Goal: Information Seeking & Learning: Learn about a topic

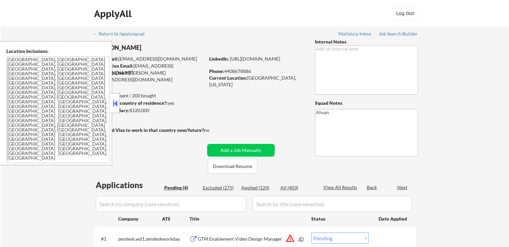
select select ""pending""
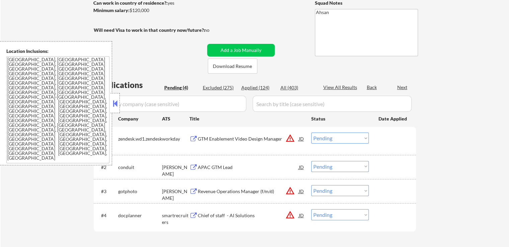
scroll to position [100, 0]
click at [119, 100] on button at bounding box center [115, 103] width 7 height 10
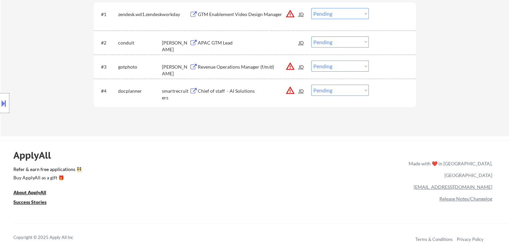
scroll to position [201, 0]
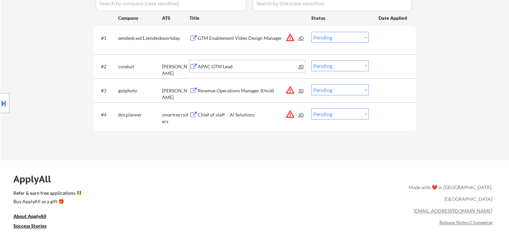
drag, startPoint x: 218, startPoint y: 67, endPoint x: 217, endPoint y: 74, distance: 6.8
click at [218, 65] on div "APAC GTM Lead" at bounding box center [248, 66] width 101 height 7
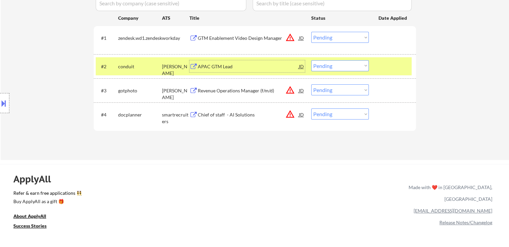
click at [339, 68] on select "Choose an option... Pending Applied Excluded (Questions) Excluded (Expired) Exc…" at bounding box center [340, 65] width 58 height 11
click at [311, 60] on select "Choose an option... Pending Applied Excluded (Questions) Excluded (Expired) Exc…" at bounding box center [340, 65] width 58 height 11
select select ""pending""
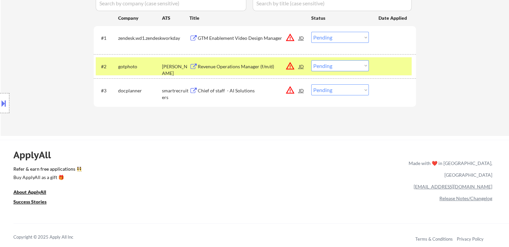
click at [291, 41] on button "warning_amber" at bounding box center [290, 37] width 9 height 9
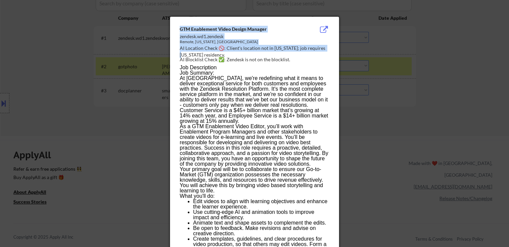
drag, startPoint x: 177, startPoint y: 42, endPoint x: 162, endPoint y: 42, distance: 15.1
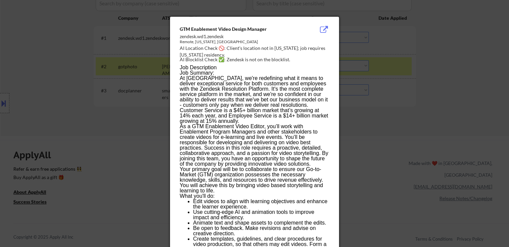
click at [233, 90] on span "At [GEOGRAPHIC_DATA], we're redefining what it means to deliver exceptional ser…" at bounding box center [254, 99] width 148 height 49
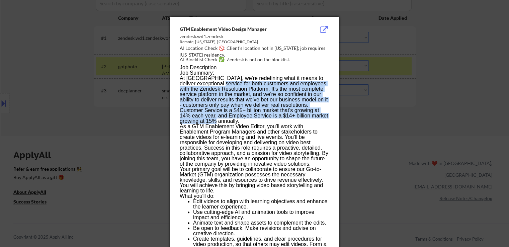
drag, startPoint x: 232, startPoint y: 86, endPoint x: 276, endPoint y: 113, distance: 51.4
click at [244, 120] on p "At [GEOGRAPHIC_DATA], we're redefining what it means to deliver exceptional ser…" at bounding box center [254, 100] width 149 height 48
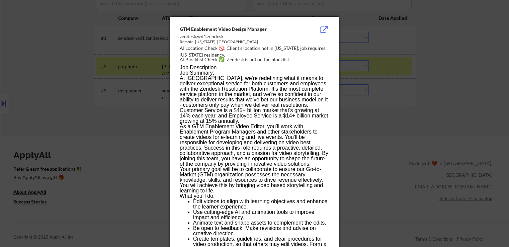
click at [263, 125] on span "As a GTM Enablement Video Editor, you’ll work with Enablement Program Managers …" at bounding box center [254, 145] width 149 height 43
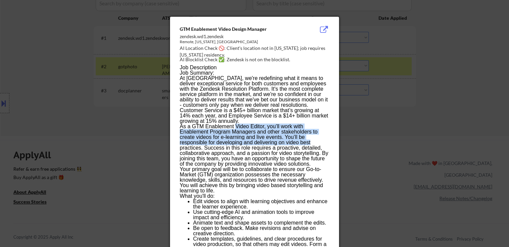
drag, startPoint x: 236, startPoint y: 127, endPoint x: 319, endPoint y: 141, distance: 84.2
click at [319, 141] on p "As a GTM Enablement Video Editor, you’ll work with Enablement Program Managers …" at bounding box center [254, 145] width 149 height 43
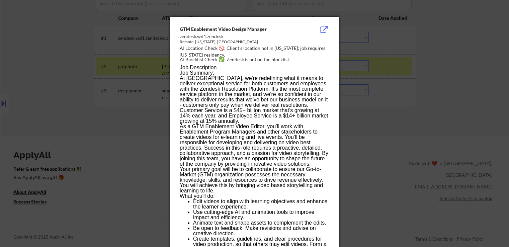
click at [296, 177] on span "Your primary goal will be to collaborate to ensure our Go-to-Market (GTM) organ…" at bounding box center [251, 179] width 143 height 27
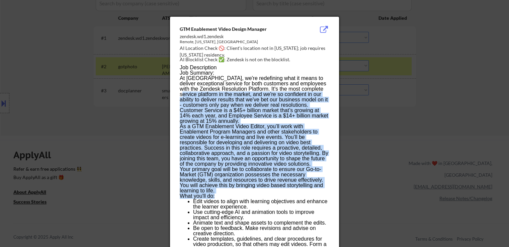
drag, startPoint x: 216, startPoint y: 195, endPoint x: 192, endPoint y: 85, distance: 111.8
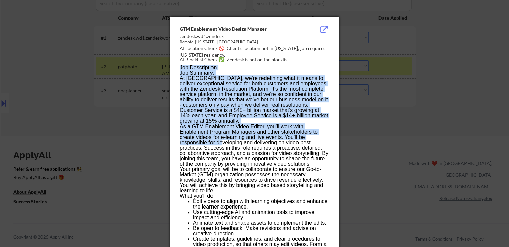
drag, startPoint x: 176, startPoint y: 69, endPoint x: 221, endPoint y: 141, distance: 84.7
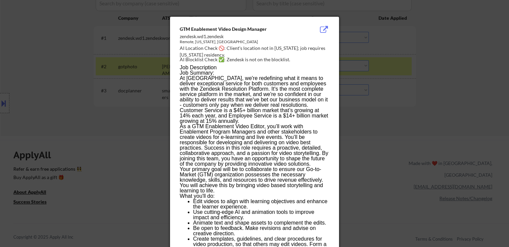
click at [237, 148] on span "As a GTM Enablement Video Editor, you’ll work with Enablement Program Managers …" at bounding box center [254, 145] width 149 height 43
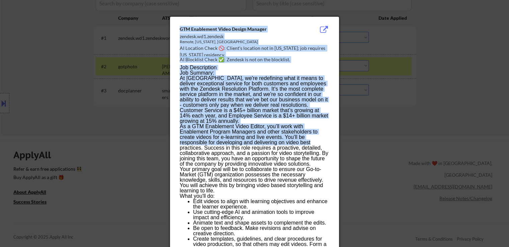
drag, startPoint x: 310, startPoint y: 143, endPoint x: 120, endPoint y: 73, distance: 203.0
click at [215, 108] on span "At [GEOGRAPHIC_DATA], we're redefining what it means to deliver exceptional ser…" at bounding box center [254, 99] width 148 height 49
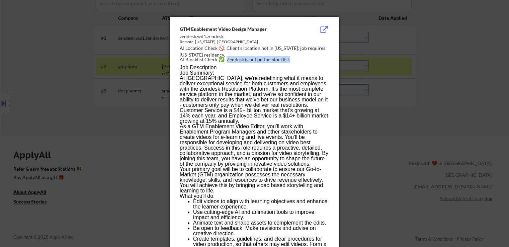
drag, startPoint x: 291, startPoint y: 59, endPoint x: 226, endPoint y: 58, distance: 65.0
click at [226, 58] on div "AI Blocklist Check ✅: Zendesk is not on the blocklist." at bounding box center [256, 59] width 152 height 7
click at [241, 98] on span "At [GEOGRAPHIC_DATA], we're redefining what it means to deliver exceptional ser…" at bounding box center [254, 99] width 148 height 49
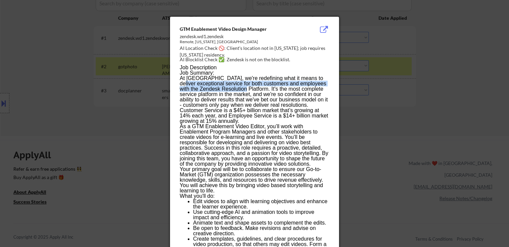
drag, startPoint x: 241, startPoint y: 87, endPoint x: 190, endPoint y: 83, distance: 51.1
click at [190, 83] on span "At [GEOGRAPHIC_DATA], we're redefining what it means to deliver exceptional ser…" at bounding box center [254, 99] width 148 height 49
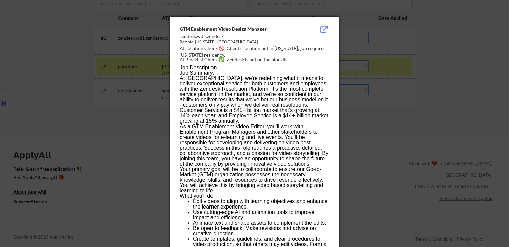
click at [212, 123] on span "At [GEOGRAPHIC_DATA], we're redefining what it means to deliver exceptional ser…" at bounding box center [254, 99] width 148 height 49
drag, startPoint x: 182, startPoint y: 125, endPoint x: 275, endPoint y: 125, distance: 92.1
click at [275, 125] on span "As a GTM Enablement Video Editor, you’ll work with Enablement Program Managers …" at bounding box center [254, 145] width 149 height 43
click at [285, 140] on span "As a GTM Enablement Video Editor, you’ll work with Enablement Program Managers …" at bounding box center [254, 145] width 149 height 43
drag, startPoint x: 208, startPoint y: 80, endPoint x: 183, endPoint y: 69, distance: 26.7
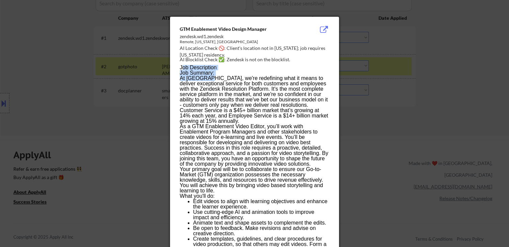
click at [227, 47] on div "AI Location Check 🚫: Client's location not in [US_STATE]; job requires [US_STAT…" at bounding box center [256, 51] width 152 height 13
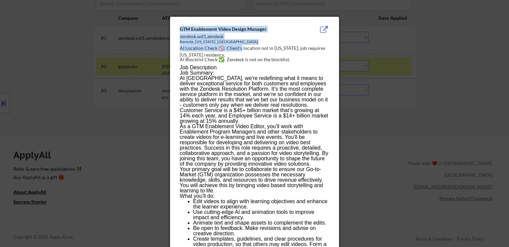
drag, startPoint x: 235, startPoint y: 47, endPoint x: 359, endPoint y: 46, distance: 124.2
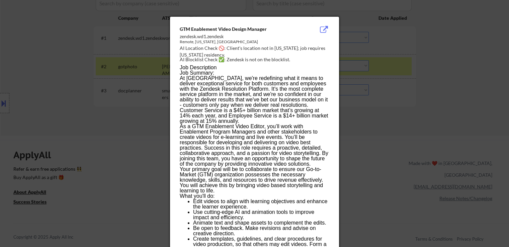
click at [288, 67] on h2 "Job Description" at bounding box center [254, 67] width 149 height 5
drag, startPoint x: 254, startPoint y: 41, endPoint x: 170, endPoint y: 28, distance: 84.7
click at [223, 105] on span "At [GEOGRAPHIC_DATA], we're redefining what it means to deliver exceptional ser…" at bounding box center [254, 99] width 148 height 49
click at [202, 88] on span "At [GEOGRAPHIC_DATA], we're redefining what it means to deliver exceptional ser…" at bounding box center [254, 99] width 148 height 49
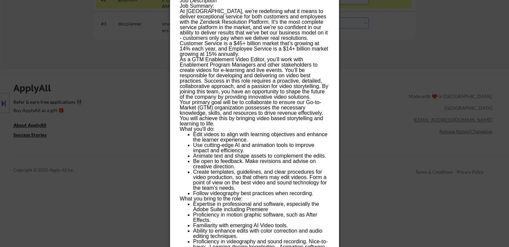
click at [390, 107] on div at bounding box center [254, 123] width 509 height 247
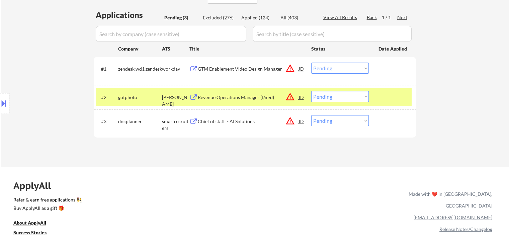
scroll to position [134, 0]
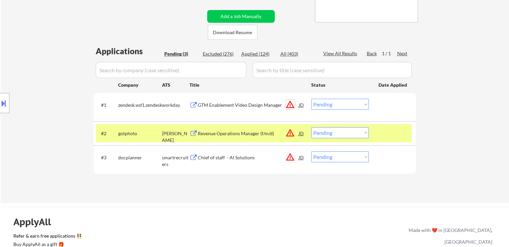
click at [292, 106] on button "warning_amber" at bounding box center [290, 104] width 9 height 9
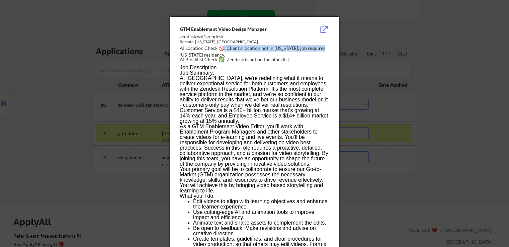
drag, startPoint x: 320, startPoint y: 49, endPoint x: 222, endPoint y: 50, distance: 98.4
click at [222, 50] on div "AI Location Check 🚫: Client's location not in [US_STATE]; job requires [US_STAT…" at bounding box center [256, 51] width 152 height 13
drag, startPoint x: 239, startPoint y: 81, endPoint x: 269, endPoint y: 75, distance: 30.4
click at [244, 80] on span "At [GEOGRAPHIC_DATA], we're redefining what it means to deliver exceptional ser…" at bounding box center [254, 99] width 148 height 49
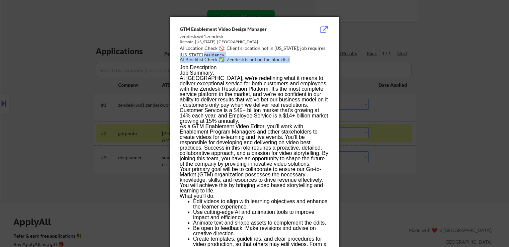
drag, startPoint x: 297, startPoint y: 61, endPoint x: 253, endPoint y: 54, distance: 45.1
click at [253, 54] on div "GTM Enablement Video Design Manager zendesk.wd1.zendesk Remote, [US_STATE], [GE…" at bounding box center [256, 45] width 152 height 38
click at [254, 115] on span "At [GEOGRAPHIC_DATA], we're redefining what it means to deliver exceptional ser…" at bounding box center [254, 99] width 148 height 49
drag, startPoint x: 200, startPoint y: 72, endPoint x: 201, endPoint y: 89, distance: 17.5
click at [193, 70] on p "Job Summary:" at bounding box center [254, 72] width 149 height 5
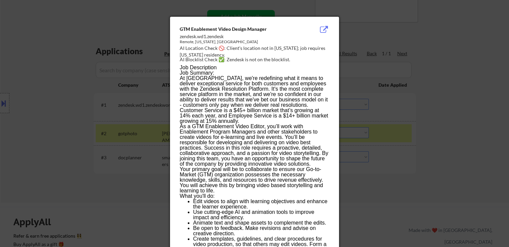
click at [216, 95] on span "At [GEOGRAPHIC_DATA], we're redefining what it means to deliver exceptional ser…" at bounding box center [254, 99] width 148 height 49
drag, startPoint x: 429, startPoint y: 93, endPoint x: 396, endPoint y: 102, distance: 34.5
click at [429, 91] on div at bounding box center [254, 123] width 509 height 247
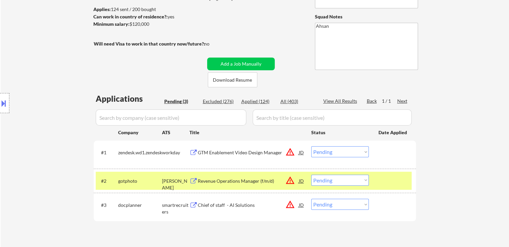
scroll to position [67, 0]
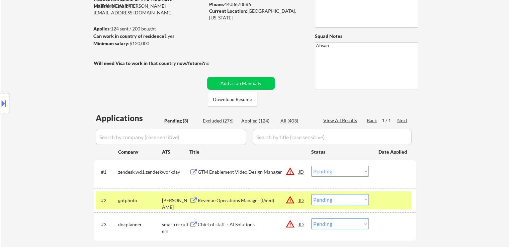
drag, startPoint x: 215, startPoint y: 58, endPoint x: 134, endPoint y: 57, distance: 81.0
click at [134, 57] on div "← Return to /applysquad Mailslurp Inbox Job Search Builder [PERSON_NAME] User E…" at bounding box center [255, 112] width 334 height 305
click at [162, 46] on div "Minimum salary: $120,000" at bounding box center [149, 43] width 112 height 7
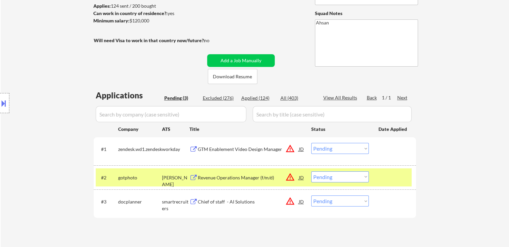
scroll to position [100, 0]
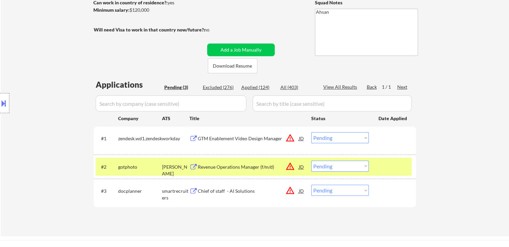
drag, startPoint x: 228, startPoint y: 22, endPoint x: 96, endPoint y: 34, distance: 132.1
click at [101, 14] on div "← Return to /applysquad Mailslurp Inbox Job Search Builder [PERSON_NAME] User E…" at bounding box center [255, 78] width 334 height 305
click at [92, 46] on div "Location Inclusions: [GEOGRAPHIC_DATA], [GEOGRAPHIC_DATA] [GEOGRAPHIC_DATA], [G…" at bounding box center [60, 103] width 120 height 124
drag, startPoint x: 199, startPoint y: 35, endPoint x: 232, endPoint y: 38, distance: 33.2
click at [232, 38] on div "← Return to /applysquad Mailslurp Inbox Job Search Builder [PERSON_NAME] User E…" at bounding box center [255, 78] width 334 height 305
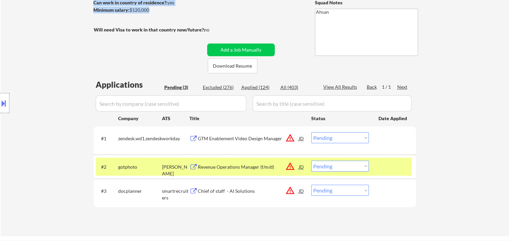
click at [236, 26] on div "← Return to /applysquad Mailslurp Inbox Job Search Builder [PERSON_NAME] User E…" at bounding box center [255, 78] width 334 height 305
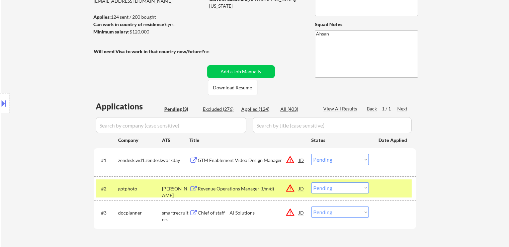
scroll to position [67, 0]
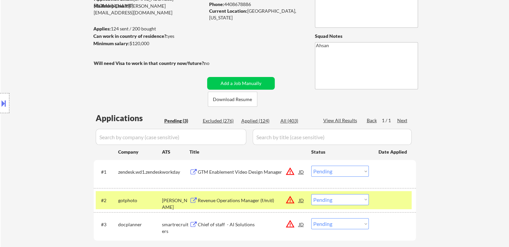
drag, startPoint x: 169, startPoint y: 35, endPoint x: 131, endPoint y: 34, distance: 38.2
click at [131, 34] on div "Can work in country of residence?: yes" at bounding box center [147, 36] width 109 height 7
click at [226, 38] on div "← Return to /applysquad Mailslurp Inbox Job Search Builder [PERSON_NAME] User E…" at bounding box center [255, 112] width 334 height 305
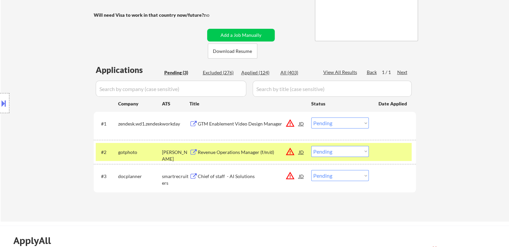
scroll to position [134, 0]
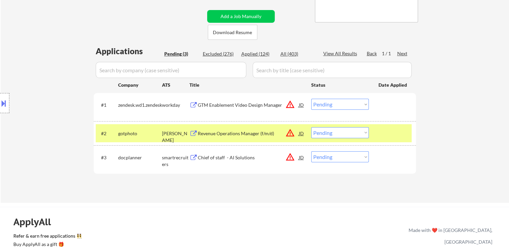
click at [291, 103] on button "warning_amber" at bounding box center [290, 104] width 9 height 9
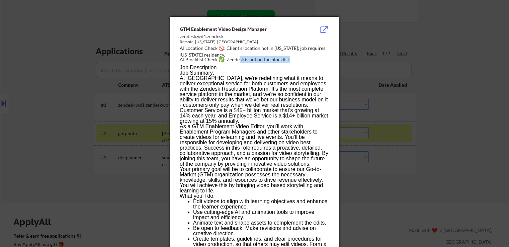
drag, startPoint x: 292, startPoint y: 58, endPoint x: 235, endPoint y: 66, distance: 57.8
click at [238, 60] on div "AI Blocklist Check ✅: Zendesk is not on the blocklist." at bounding box center [256, 59] width 152 height 7
click at [224, 85] on span "At [GEOGRAPHIC_DATA], we're redefining what it means to deliver exceptional ser…" at bounding box center [254, 99] width 148 height 49
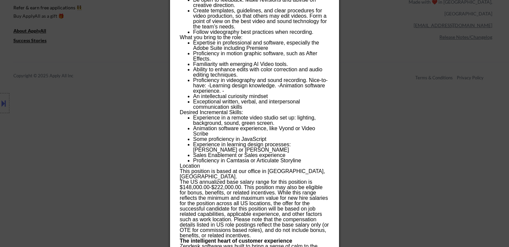
scroll to position [368, 0]
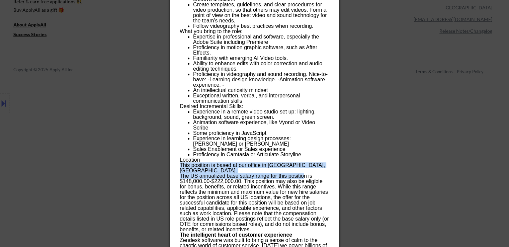
drag, startPoint x: 304, startPoint y: 165, endPoint x: 226, endPoint y: 153, distance: 78.3
click at [228, 152] on div "Job Description Job Summary: At Zendesk, we're redefining what it means to deli…" at bounding box center [254, 112] width 149 height 563
click at [251, 165] on div "Job Description Job Summary: At Zendesk, we're redefining what it means to deli…" at bounding box center [254, 112] width 149 height 563
click at [300, 164] on div "Job Description Job Summary: At Zendesk, we're redefining what it means to deli…" at bounding box center [254, 112] width 149 height 563
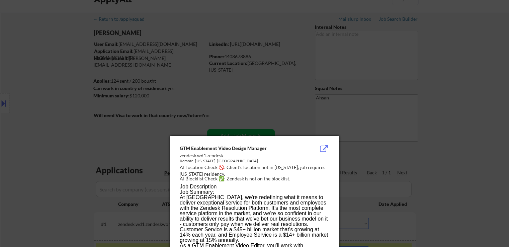
scroll to position [0, 0]
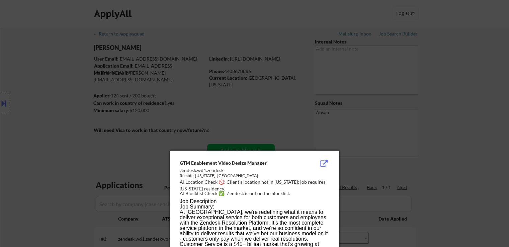
click at [435, 97] on div at bounding box center [254, 123] width 509 height 247
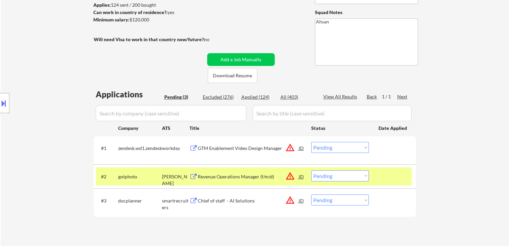
scroll to position [100, 0]
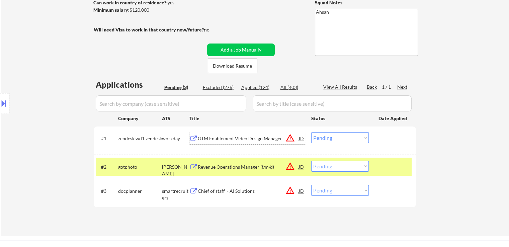
click at [248, 140] on div "GTM Enablement Video Design Manager" at bounding box center [248, 138] width 101 height 7
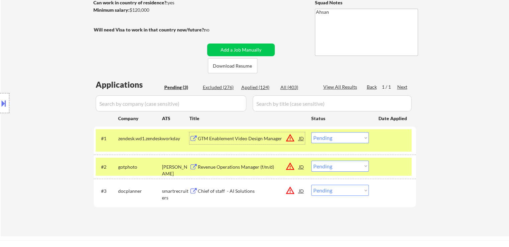
click at [243, 167] on div "Revenue Operations Manager (f/m/d)" at bounding box center [248, 167] width 101 height 7
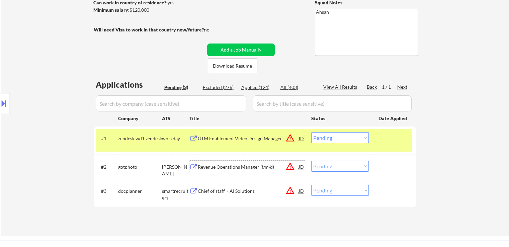
click at [289, 165] on button "warning_amber" at bounding box center [290, 166] width 9 height 9
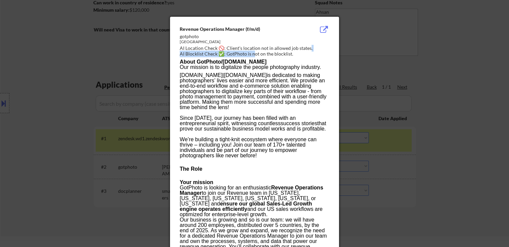
drag, startPoint x: 264, startPoint y: 51, endPoint x: 254, endPoint y: 52, distance: 9.8
click at [254, 52] on div "Revenue Operations Manager (f/m/d) gotphoto [GEOGRAPHIC_DATA] Metropolitan Area…" at bounding box center [256, 42] width 152 height 32
click at [282, 95] on p "[DOMAIN_NAME] | [DOMAIN_NAME] is dedicated to making photographers’ lives easie…" at bounding box center [254, 116] width 149 height 86
drag, startPoint x: 319, startPoint y: 86, endPoint x: 214, endPoint y: 86, distance: 104.8
click at [214, 86] on p "[DOMAIN_NAME] | [DOMAIN_NAME] is dedicated to making photographers’ lives easie…" at bounding box center [254, 116] width 149 height 86
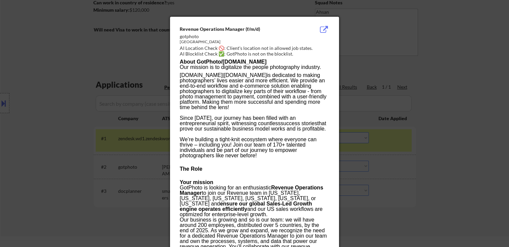
click at [300, 125] on p "[DOMAIN_NAME] | [DOMAIN_NAME] is dedicated to making photographers’ lives easie…" at bounding box center [254, 116] width 149 height 86
drag, startPoint x: 208, startPoint y: 110, endPoint x: 179, endPoint y: 108, distance: 28.6
click at [180, 108] on p "[DOMAIN_NAME] | [DOMAIN_NAME] is dedicated to making photographers’ lives easie…" at bounding box center [254, 116] width 149 height 86
click at [281, 126] on link "success stories" at bounding box center [299, 124] width 36 height 6
click at [36, 108] on div at bounding box center [254, 123] width 509 height 247
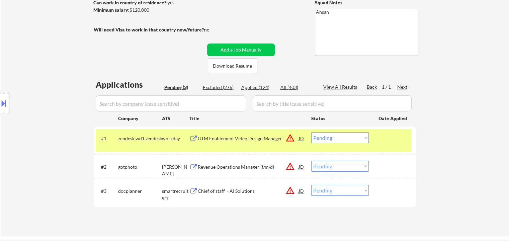
click at [5, 111] on div at bounding box center [4, 103] width 9 height 20
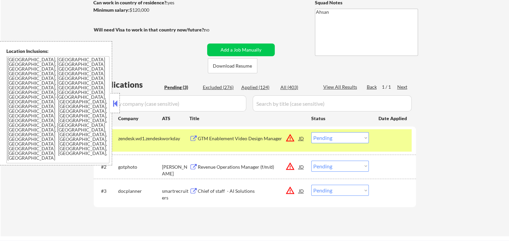
drag, startPoint x: 103, startPoint y: 86, endPoint x: 0, endPoint y: 64, distance: 105.4
click at [1, 65] on div "Location Inclusions: [GEOGRAPHIC_DATA], [GEOGRAPHIC_DATA] [GEOGRAPHIC_DATA], [G…" at bounding box center [56, 103] width 112 height 124
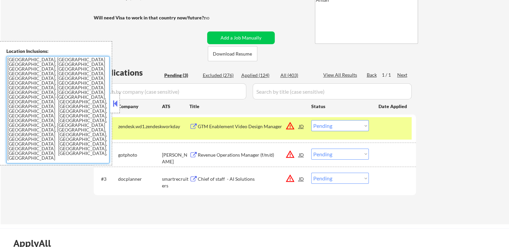
scroll to position [134, 0]
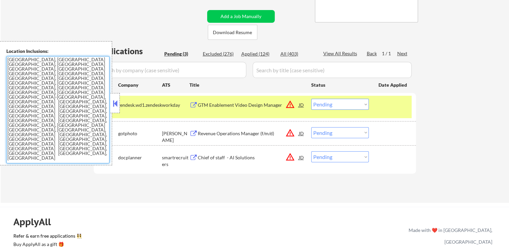
click at [123, 108] on div "zendesk.wd1.zendesk" at bounding box center [140, 105] width 44 height 7
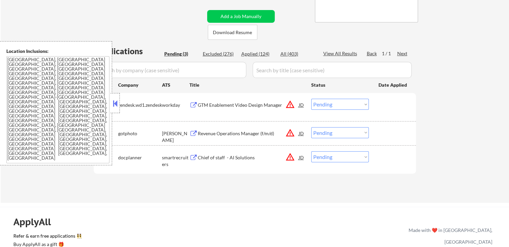
click at [351, 105] on select "Choose an option... Pending Applied Excluded (Questions) Excluded (Expired) Exc…" at bounding box center [340, 104] width 58 height 11
click at [311, 99] on select "Choose an option... Pending Applied Excluded (Questions) Excluded (Expired) Exc…" at bounding box center [340, 104] width 58 height 11
click at [115, 103] on button at bounding box center [115, 103] width 7 height 10
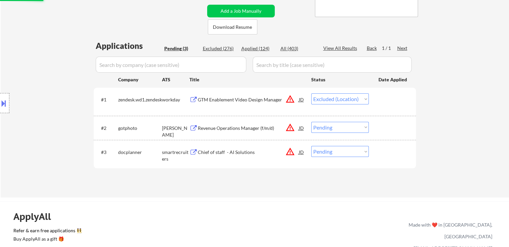
scroll to position [201, 0]
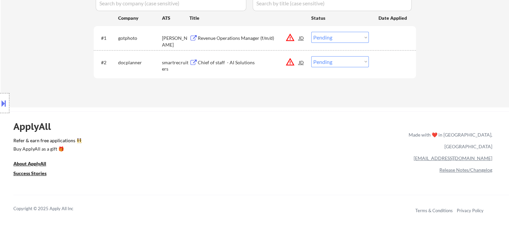
click at [4, 101] on button at bounding box center [3, 103] width 7 height 11
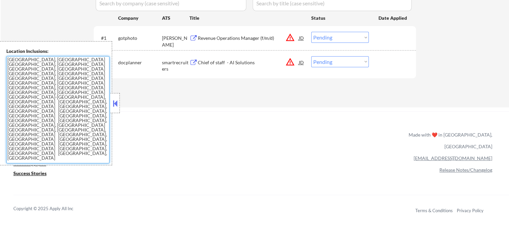
drag, startPoint x: 0, startPoint y: 83, endPoint x: 4, endPoint y: 46, distance: 37.7
click at [4, 46] on div "Location Inclusions: [GEOGRAPHIC_DATA], [GEOGRAPHIC_DATA] [GEOGRAPHIC_DATA], [G…" at bounding box center [56, 103] width 112 height 124
click at [195, 134] on div "ApplyAll Refer & earn free applications 👯‍♀️ Buy ApplyAll as a gift 🎁 About App…" at bounding box center [254, 169] width 509 height 106
drag, startPoint x: 101, startPoint y: 90, endPoint x: 0, endPoint y: 20, distance: 123.4
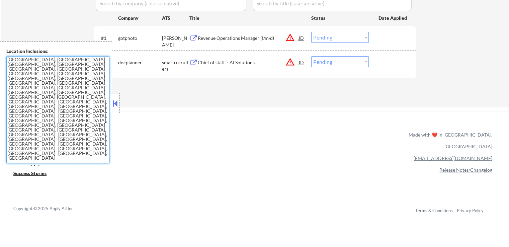
click at [69, 67] on textarea "[GEOGRAPHIC_DATA], [GEOGRAPHIC_DATA] [GEOGRAPHIC_DATA], [GEOGRAPHIC_DATA] [GEOG…" at bounding box center [57, 109] width 103 height 107
click at [60, 61] on textarea "[GEOGRAPHIC_DATA], [GEOGRAPHIC_DATA] [GEOGRAPHIC_DATA], [GEOGRAPHIC_DATA] [GEOG…" at bounding box center [57, 109] width 103 height 107
click at [74, 80] on textarea "[GEOGRAPHIC_DATA], [GEOGRAPHIC_DATA] [GEOGRAPHIC_DATA], [GEOGRAPHIC_DATA] [GEOG…" at bounding box center [57, 109] width 103 height 107
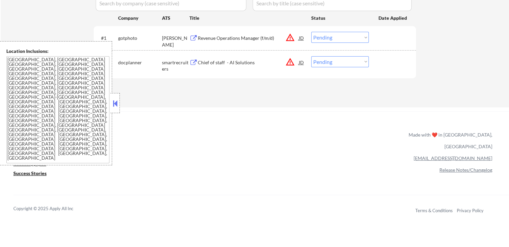
click at [114, 103] on button at bounding box center [115, 103] width 7 height 10
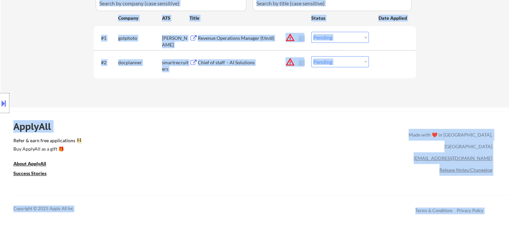
drag, startPoint x: 171, startPoint y: 62, endPoint x: 0, endPoint y: 62, distance: 170.8
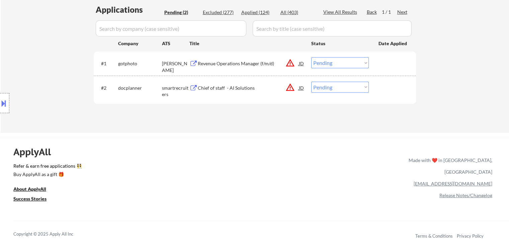
scroll to position [134, 0]
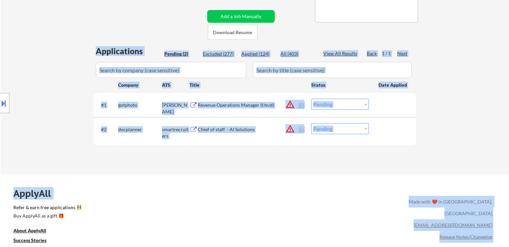
drag, startPoint x: 81, startPoint y: 70, endPoint x: 422, endPoint y: 80, distance: 341.0
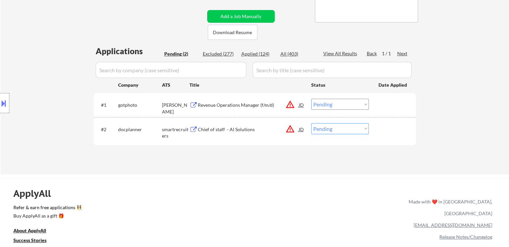
click at [436, 88] on div "← Return to /applysquad Mailslurp Inbox Job Search Builder [PERSON_NAME] User E…" at bounding box center [255, 34] width 509 height 282
drag, startPoint x: 389, startPoint y: 103, endPoint x: 76, endPoint y: 94, distance: 312.6
click at [61, 94] on div "Location Inclusions: [GEOGRAPHIC_DATA], [GEOGRAPHIC_DATA] [GEOGRAPHIC_DATA], [G…" at bounding box center [60, 103] width 120 height 124
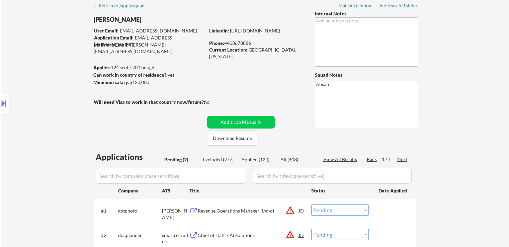
scroll to position [0, 0]
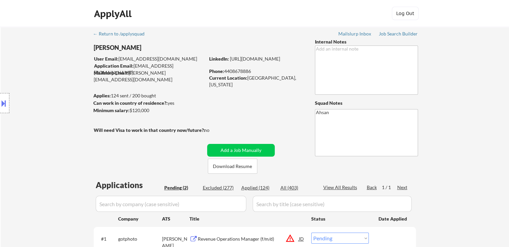
drag, startPoint x: 150, startPoint y: 95, endPoint x: 177, endPoint y: 95, distance: 27.1
click at [177, 95] on body "← Return to /applysquad Mailslurp Inbox Job Search Builder [PERSON_NAME] User E…" at bounding box center [254, 123] width 509 height 247
click at [203, 101] on div "← Return to /applysquad Mailslurp Inbox Job Search Builder [PERSON_NAME] User E…" at bounding box center [255, 165] width 334 height 276
click at [162, 113] on div "Minimum salary: $120,000" at bounding box center [149, 110] width 112 height 7
drag, startPoint x: 160, startPoint y: 113, endPoint x: 101, endPoint y: 107, distance: 59.5
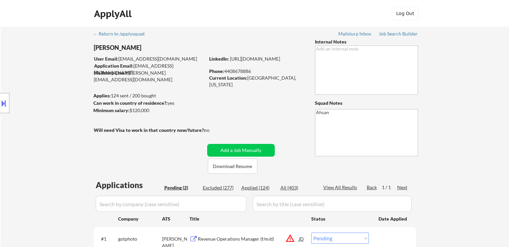
click at [102, 107] on body "← Return to /applysquad Mailslurp Inbox Job Search Builder [PERSON_NAME] User E…" at bounding box center [254, 123] width 509 height 247
click at [88, 104] on div "Location Inclusions: [GEOGRAPHIC_DATA], [GEOGRAPHIC_DATA] [GEOGRAPHIC_DATA], [G…" at bounding box center [60, 103] width 120 height 124
click at [254, 117] on div "← Return to /applysquad Mailslurp Inbox Job Search Builder [PERSON_NAME] User E…" at bounding box center [255, 165] width 334 height 276
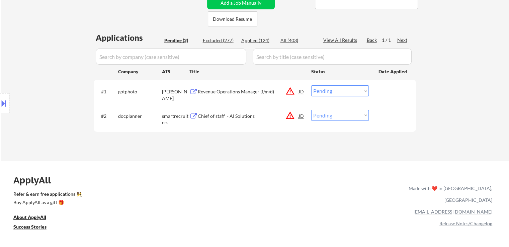
scroll to position [167, 0]
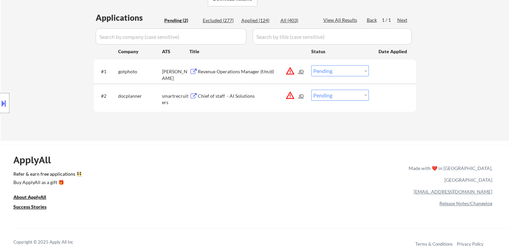
click at [343, 66] on select "Choose an option... Pending Applied Excluded (Questions) Excluded (Expired) Exc…" at bounding box center [340, 70] width 58 height 11
click at [311, 65] on select "Choose an option... Pending Applied Excluded (Questions) Excluded (Expired) Exc…" at bounding box center [340, 70] width 58 height 11
click at [293, 93] on button "warning_amber" at bounding box center [290, 95] width 9 height 9
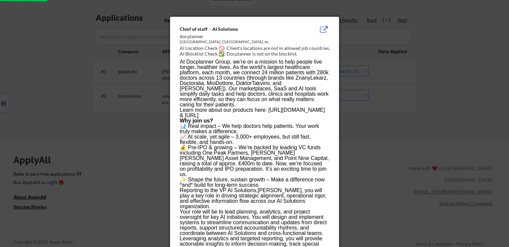
select select ""pending""
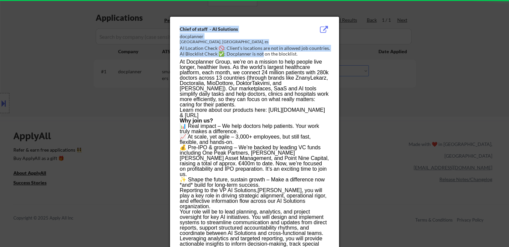
drag, startPoint x: 338, startPoint y: 50, endPoint x: 261, endPoint y: 54, distance: 76.4
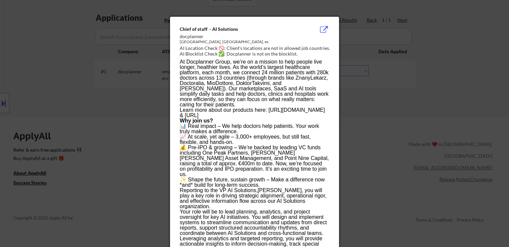
click at [257, 78] on p "At Docplanner Group, we’re on a mission to help people live longer, healthier l…" at bounding box center [254, 88] width 149 height 59
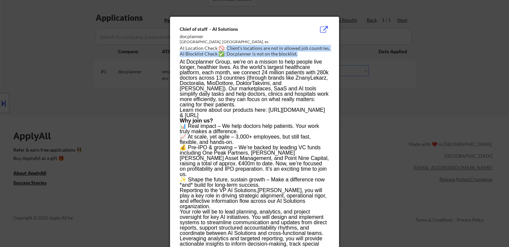
drag, startPoint x: 293, startPoint y: 56, endPoint x: 227, endPoint y: 49, distance: 66.6
click at [227, 49] on div "Chief of staff - AI Solutions docplanner [GEOGRAPHIC_DATA], [GEOGRAPHIC_DATA], …" at bounding box center [256, 42] width 152 height 32
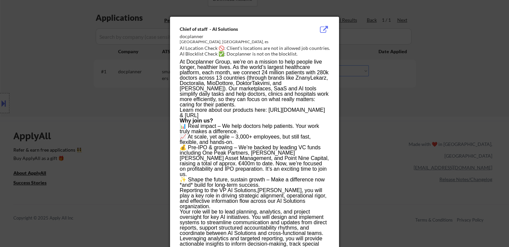
click at [244, 91] on p "At Docplanner Group, we’re on a mission to help people live longer, healthier l…" at bounding box center [254, 88] width 149 height 59
click at [368, 146] on div at bounding box center [254, 123] width 509 height 247
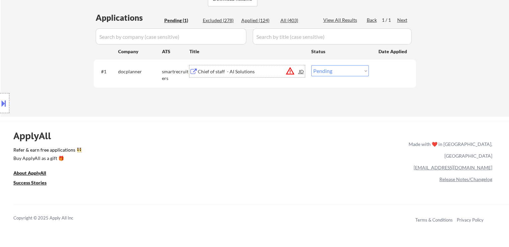
click at [238, 71] on div "Chief of staff - AI Solutions" at bounding box center [248, 71] width 101 height 7
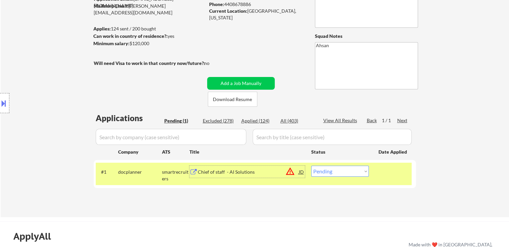
click at [152, 87] on div "← Return to /applysquad Mailslurp Inbox Job Search Builder [PERSON_NAME] User E…" at bounding box center [255, 86] width 334 height 252
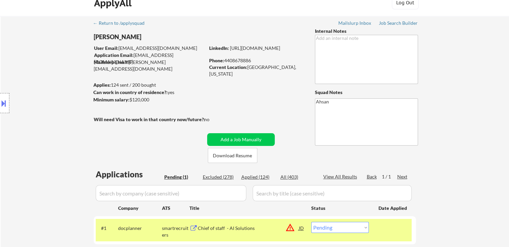
scroll to position [0, 0]
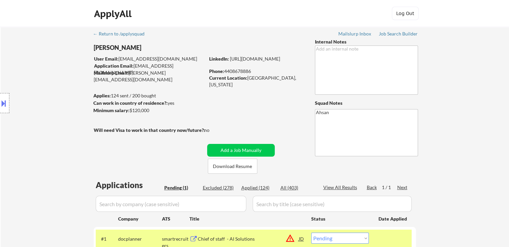
click at [118, 103] on body "← Return to /applysquad Mailslurp Inbox Job Search Builder [PERSON_NAME] User E…" at bounding box center [254, 123] width 509 height 247
click at [218, 103] on div "← Return to /applysquad Mailslurp Inbox Job Search Builder [PERSON_NAME] User E…" at bounding box center [255, 153] width 334 height 252
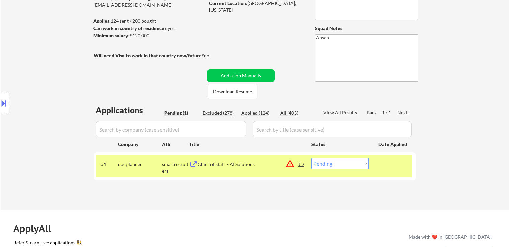
scroll to position [100, 0]
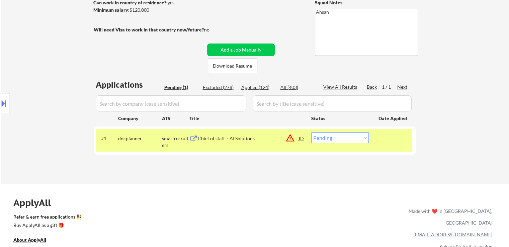
click at [304, 36] on div "← Return to /applysquad Mailslurp Inbox Job Search Builder [PERSON_NAME] User E…" at bounding box center [255, 52] width 334 height 252
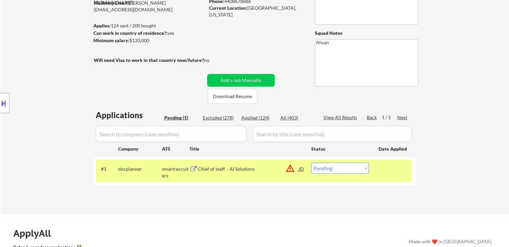
scroll to position [33, 0]
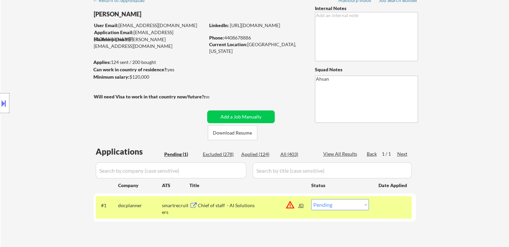
click at [69, 112] on div "Location Inclusions: [GEOGRAPHIC_DATA], [GEOGRAPHIC_DATA] [GEOGRAPHIC_DATA], [G…" at bounding box center [60, 103] width 120 height 124
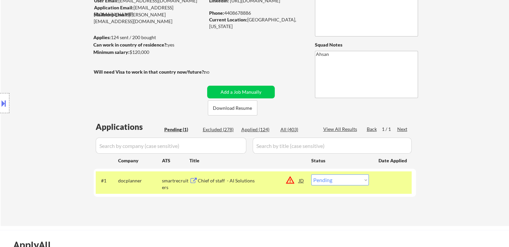
scroll to position [100, 0]
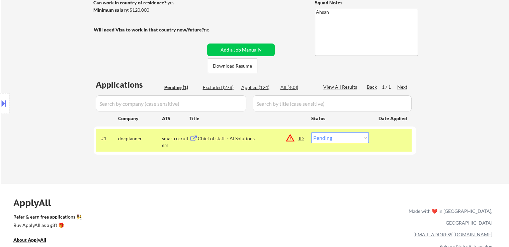
click at [47, 63] on div "Location Inclusions: [GEOGRAPHIC_DATA], [GEOGRAPHIC_DATA] [GEOGRAPHIC_DATA], [G…" at bounding box center [60, 103] width 120 height 124
drag, startPoint x: 91, startPoint y: 30, endPoint x: 239, endPoint y: 28, distance: 147.7
click at [239, 28] on div "← Return to /applysquad Mailslurp Inbox Job Search Builder [PERSON_NAME] User E…" at bounding box center [255, 52] width 334 height 252
click at [237, 27] on div "← Return to /applysquad Mailslurp Inbox Job Search Builder [PERSON_NAME] User E…" at bounding box center [255, 52] width 334 height 252
click at [70, 87] on div "Location Inclusions: [GEOGRAPHIC_DATA], [GEOGRAPHIC_DATA] [GEOGRAPHIC_DATA], [G…" at bounding box center [60, 103] width 120 height 124
